Goal: Transaction & Acquisition: Book appointment/travel/reservation

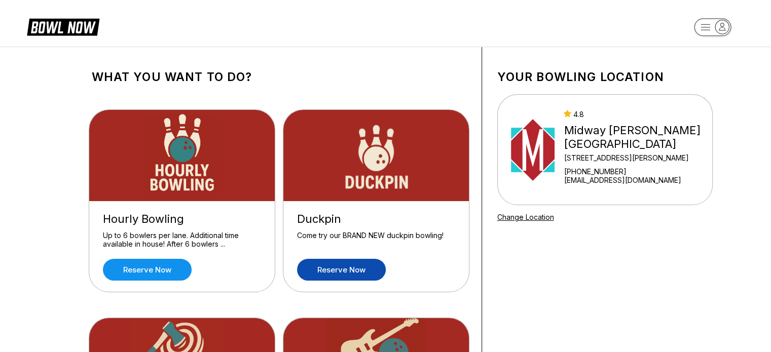
click at [360, 269] on link "Reserve now" at bounding box center [341, 270] width 89 height 22
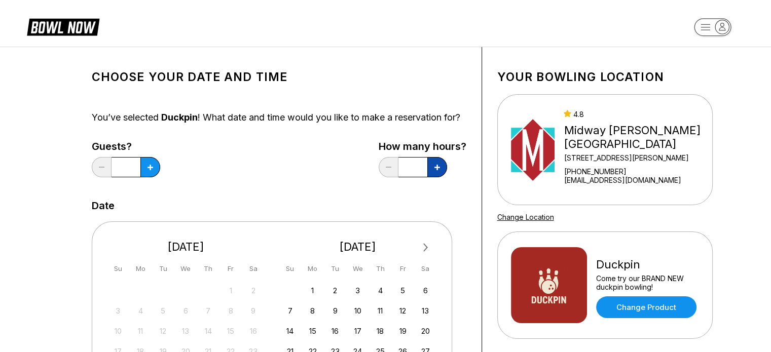
click at [153, 170] on icon at bounding box center [151, 168] width 6 height 6
type input "*"
click at [155, 177] on button at bounding box center [150, 167] width 20 height 20
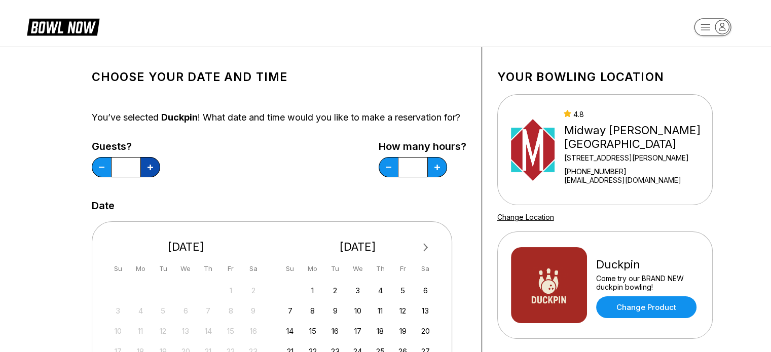
click at [155, 177] on button at bounding box center [150, 167] width 20 height 20
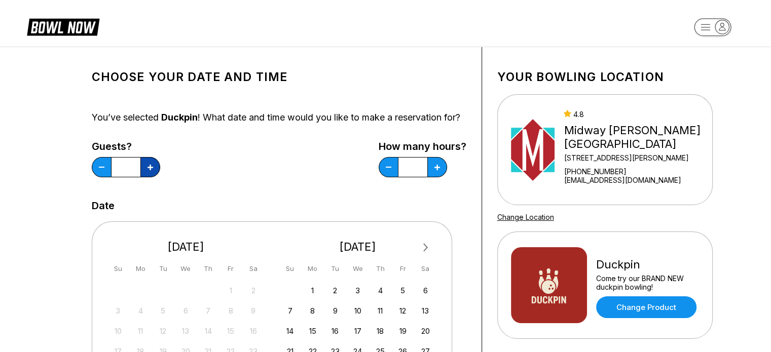
click at [155, 177] on button at bounding box center [150, 167] width 20 height 20
drag, startPoint x: 153, startPoint y: 175, endPoint x: 155, endPoint y: 183, distance: 8.5
click at [155, 177] on button at bounding box center [150, 167] width 20 height 20
click at [152, 177] on button at bounding box center [150, 167] width 20 height 20
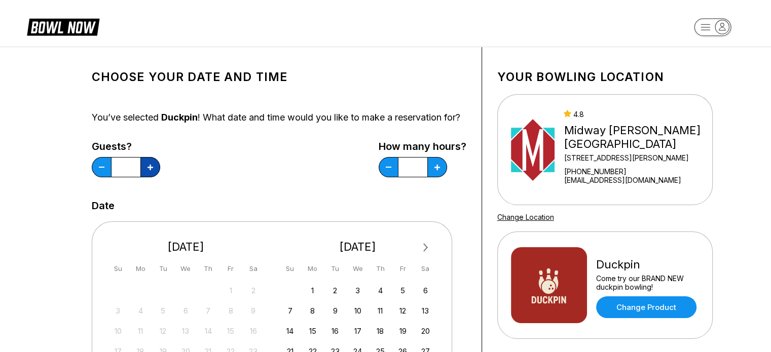
type input "**"
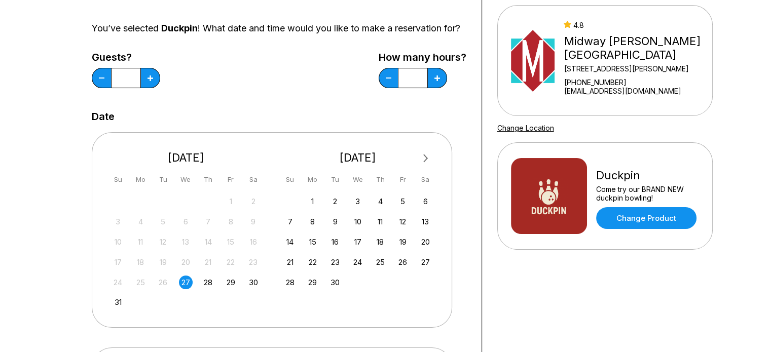
scroll to position [101, 0]
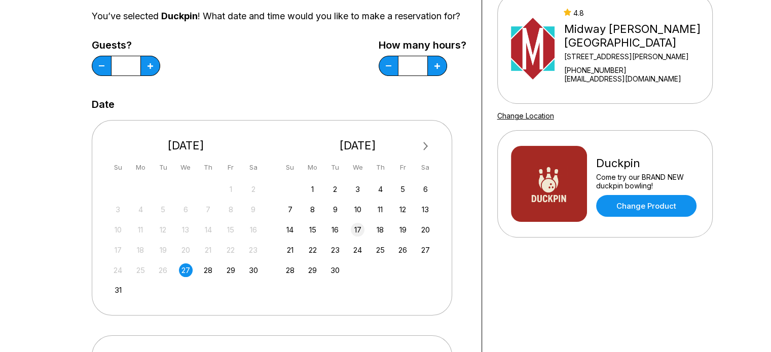
click at [355, 237] on div "17" at bounding box center [358, 230] width 14 height 14
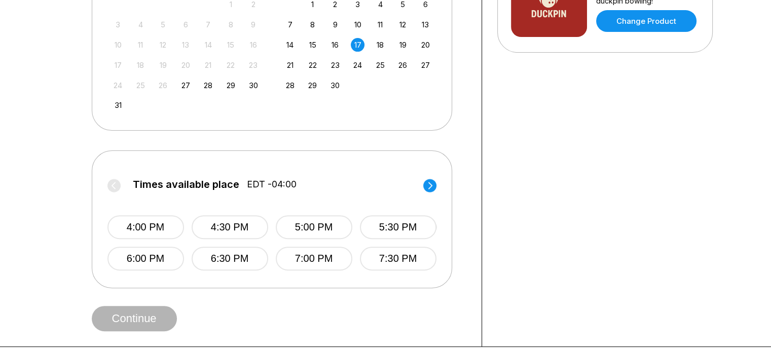
scroll to position [304, 0]
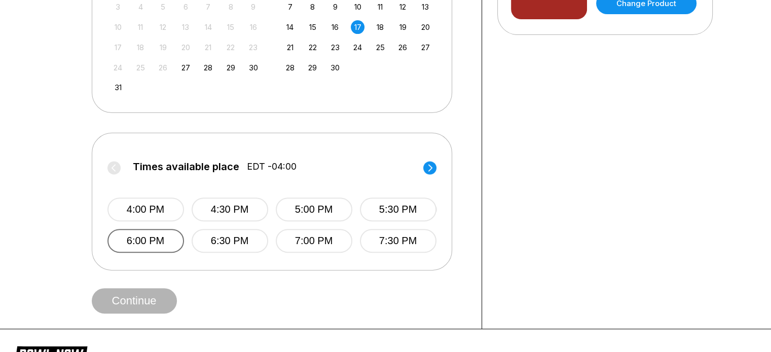
click at [151, 253] on button "6:00 PM" at bounding box center [145, 241] width 77 height 24
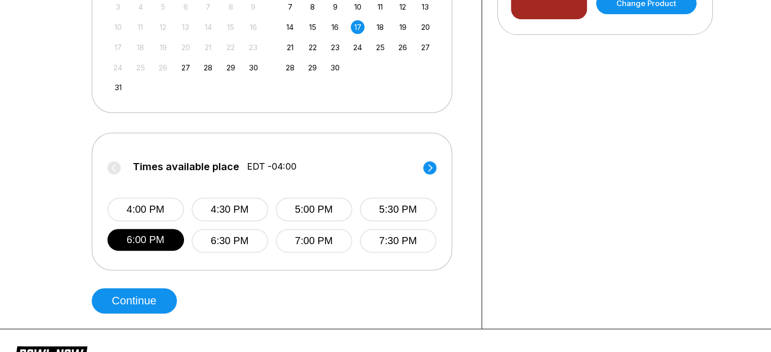
click at [427, 173] on circle at bounding box center [429, 167] width 13 height 13
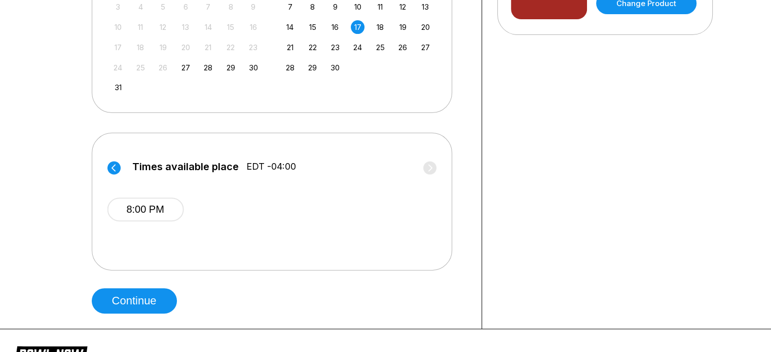
click at [112, 174] on circle at bounding box center [113, 167] width 13 height 13
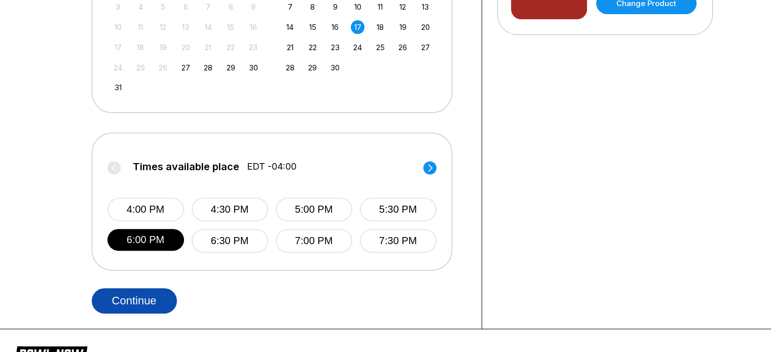
click at [158, 308] on button "Continue" at bounding box center [134, 301] width 85 height 25
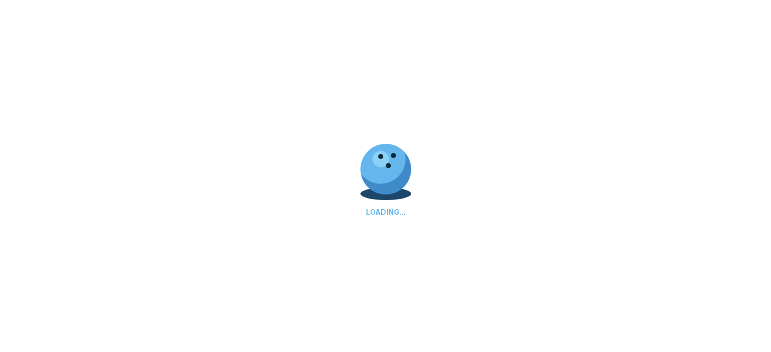
select select "**"
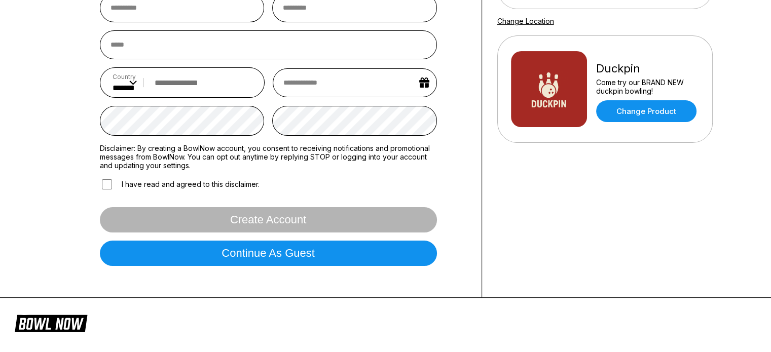
scroll to position [203, 0]
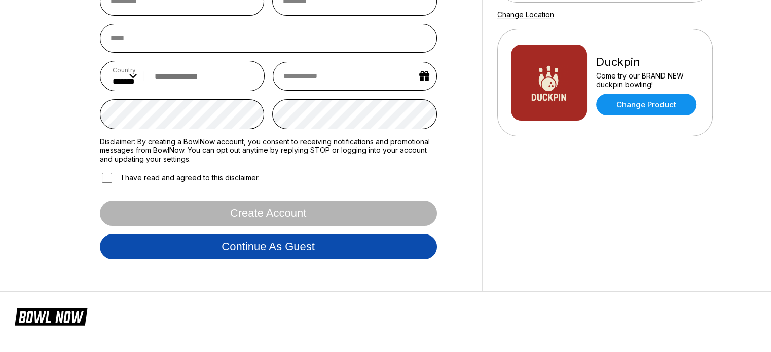
click at [288, 249] on button "Continue as guest" at bounding box center [268, 246] width 337 height 25
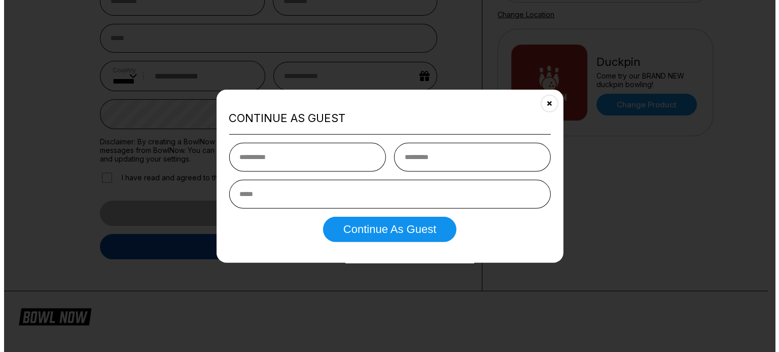
scroll to position [189, 0]
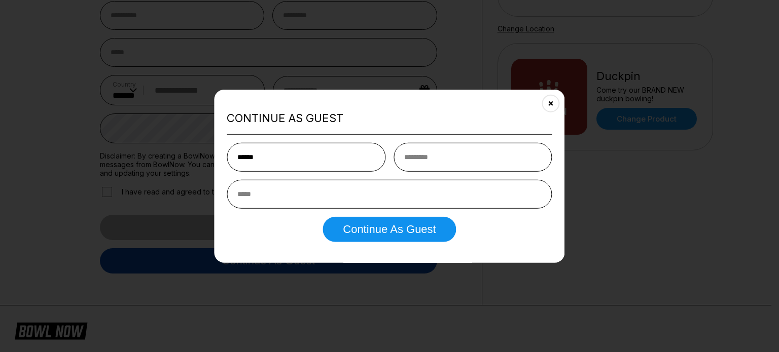
type input "******"
type input "**********"
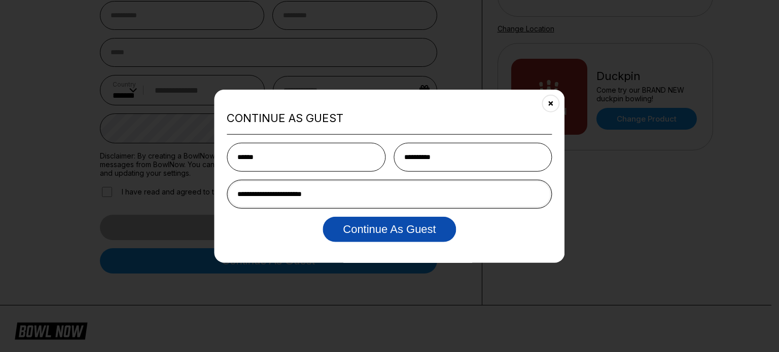
type input "**********"
click at [362, 230] on button "Continue as Guest" at bounding box center [388, 229] width 133 height 25
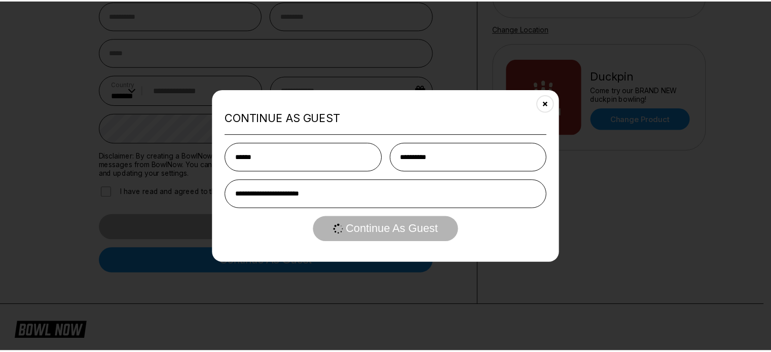
scroll to position [0, 0]
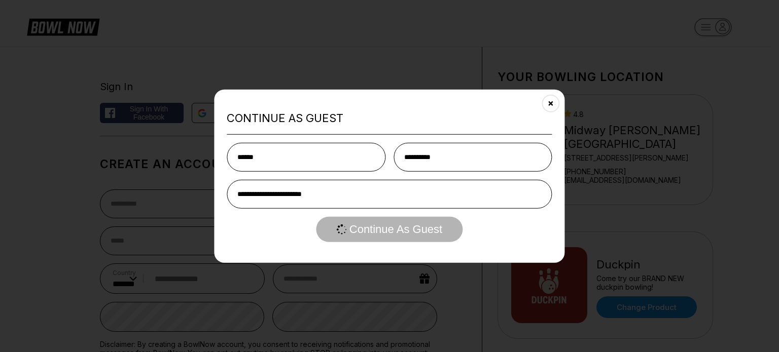
select select "**"
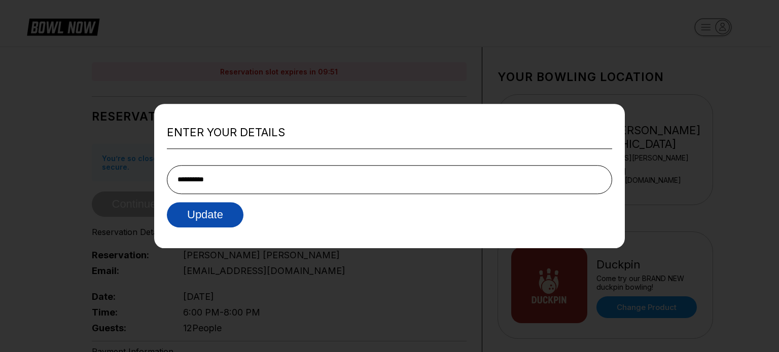
type input "**********"
click at [232, 216] on button "Update" at bounding box center [205, 214] width 77 height 25
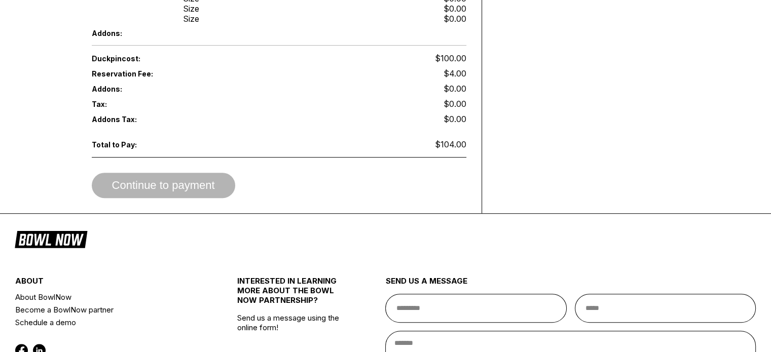
scroll to position [507, 0]
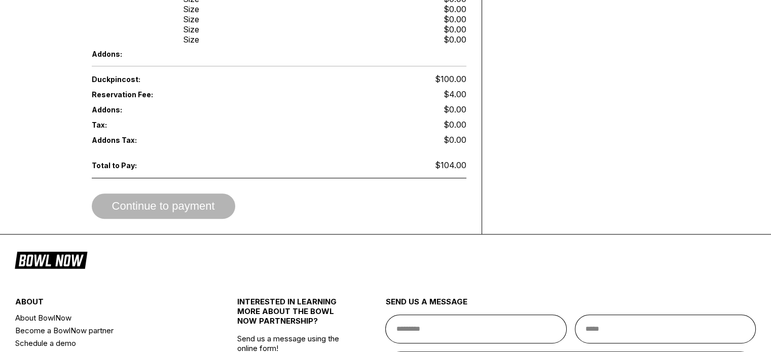
click at [168, 194] on div "Continue to payment" at bounding box center [279, 206] width 375 height 25
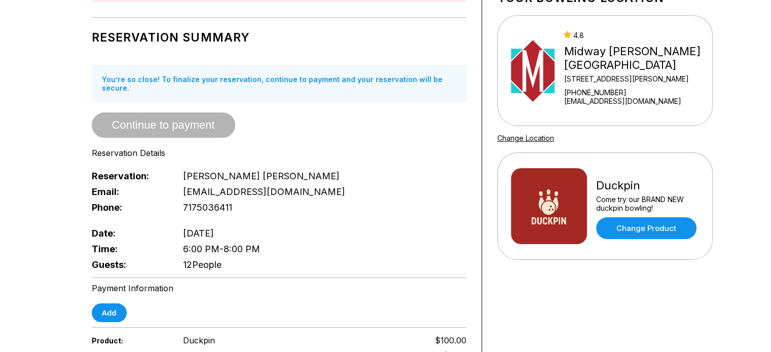
scroll to position [0, 0]
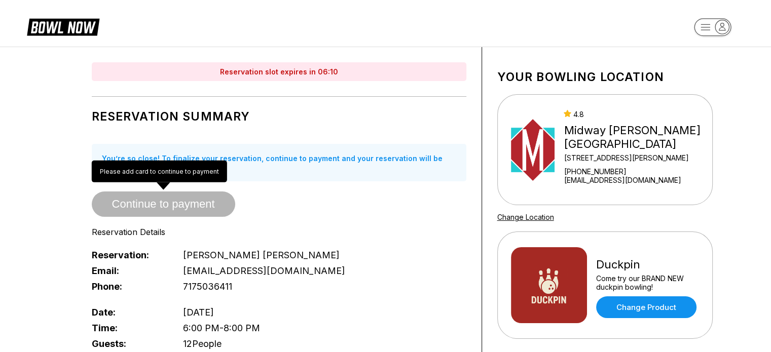
click at [175, 200] on span "Continue to payment" at bounding box center [163, 205] width 143 height 10
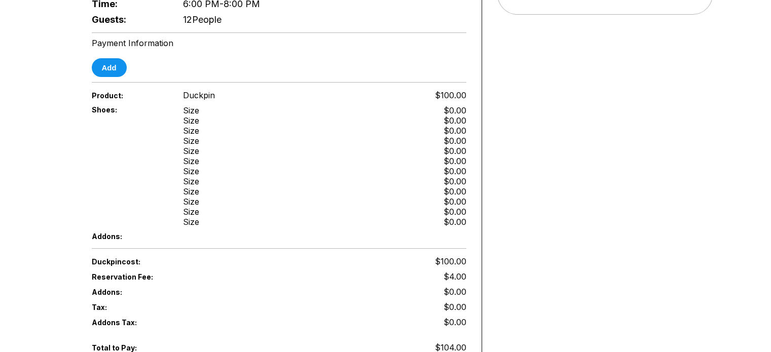
scroll to position [223, 0]
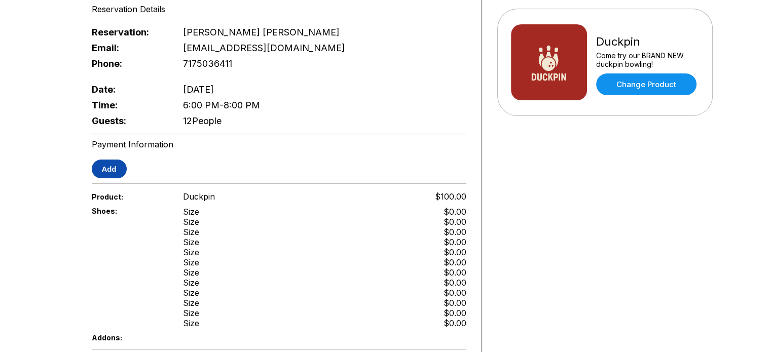
click at [119, 160] on button "Add" at bounding box center [109, 169] width 35 height 19
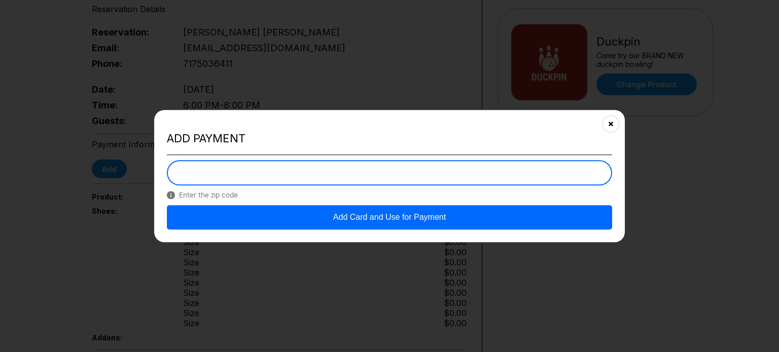
click at [436, 219] on button "Add Card and Use for Payment" at bounding box center [389, 217] width 445 height 24
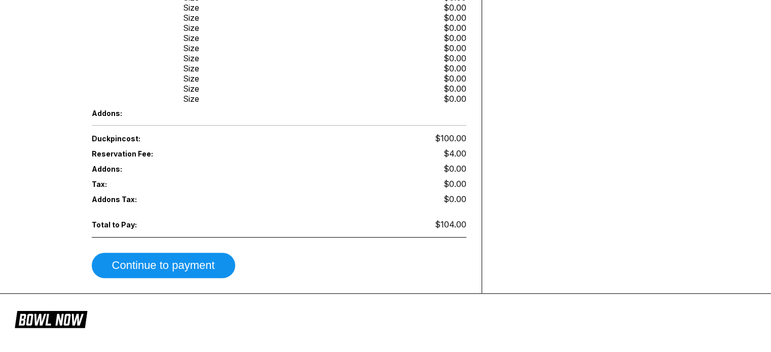
scroll to position [477, 0]
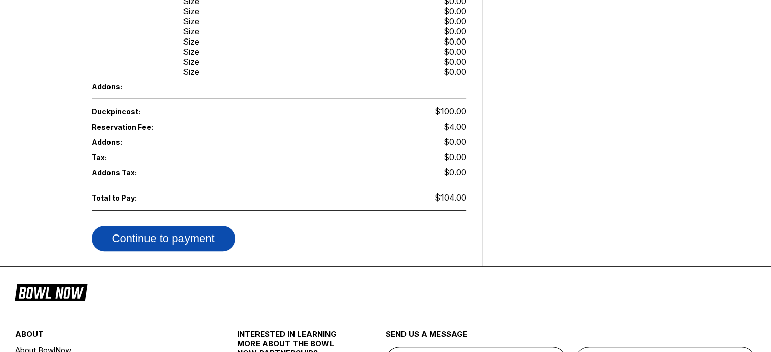
click at [206, 226] on button "Continue to payment" at bounding box center [163, 238] width 143 height 25
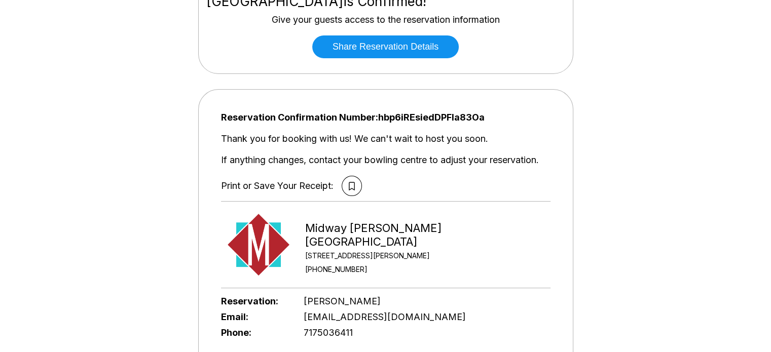
scroll to position [0, 0]
